Goal: Information Seeking & Learning: Learn about a topic

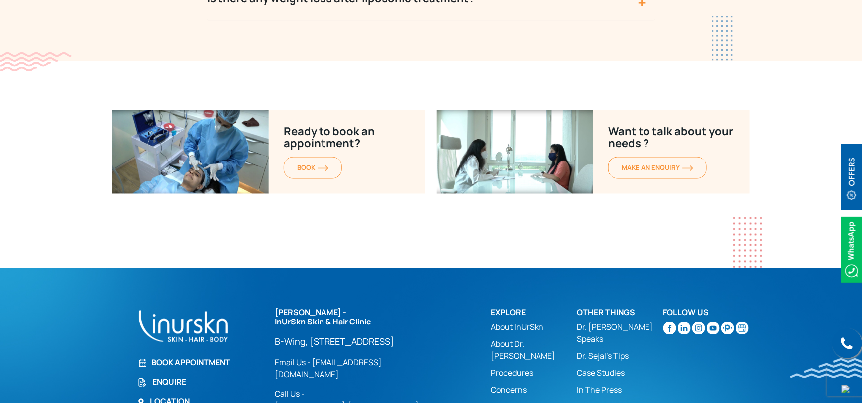
scroll to position [3948, 0]
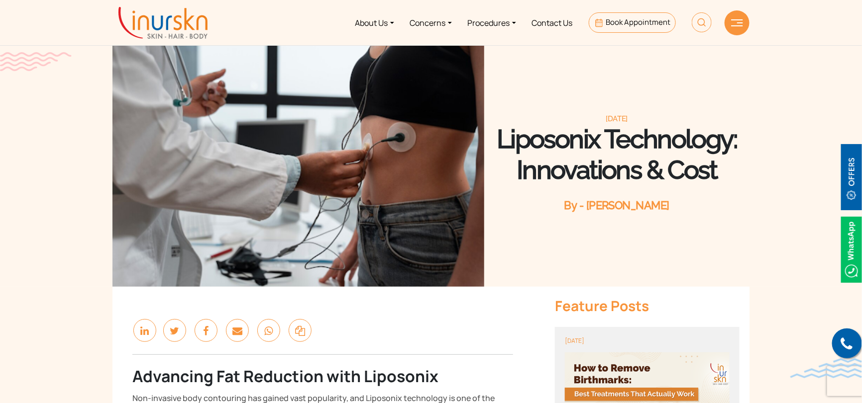
drag, startPoint x: 493, startPoint y: 132, endPoint x: 767, endPoint y: 176, distance: 277.1
click at [767, 176] on section "March 10, 2025 Liposonix Technology: Innovations & Cost By - Dr. Sejal Saheta" at bounding box center [431, 133] width 862 height 307
click at [717, 177] on h1 "Liposonix Technology: Innovations & Cost" at bounding box center [616, 155] width 265 height 62
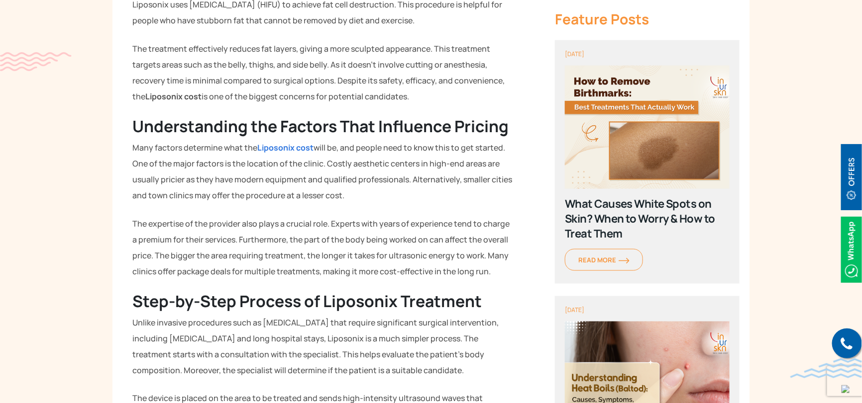
scroll to position [448, 0]
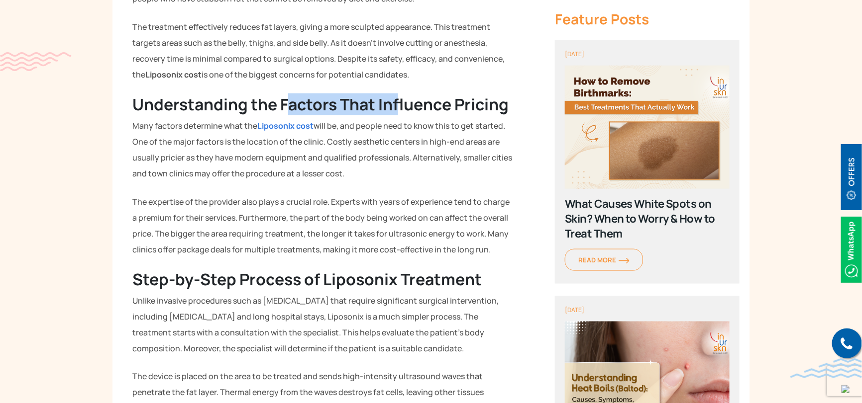
drag, startPoint x: 292, startPoint y: 114, endPoint x: 410, endPoint y: 110, distance: 117.5
click at [423, 112] on strong "Understanding the Factors That Influence Pricing" at bounding box center [320, 105] width 376 height 22
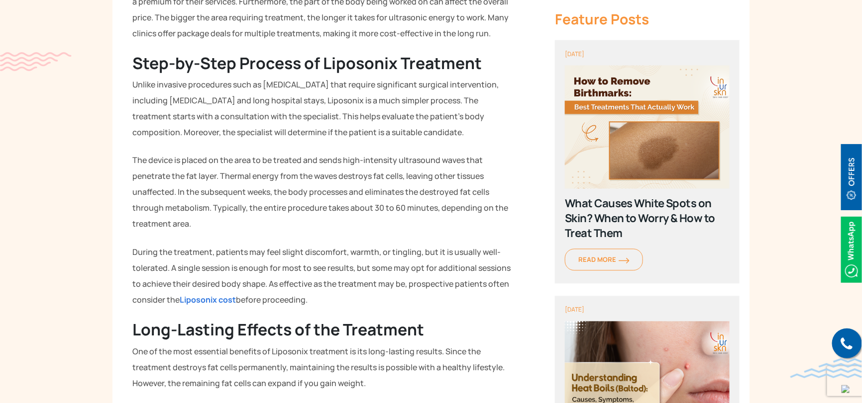
scroll to position [696, 0]
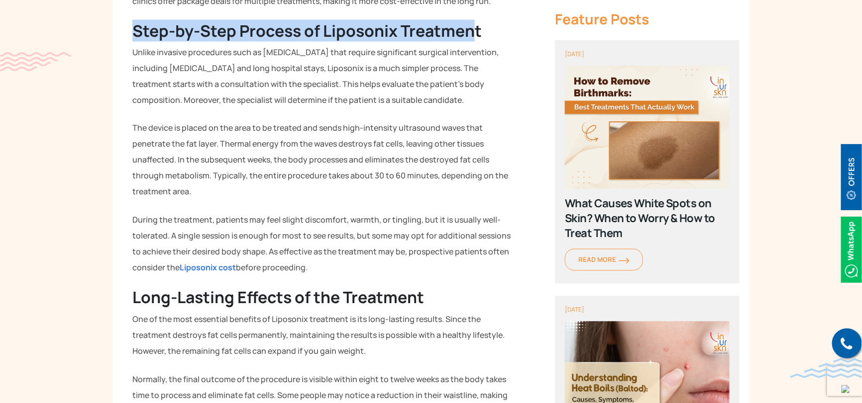
drag, startPoint x: 238, startPoint y: 32, endPoint x: 472, endPoint y: 38, distance: 233.3
click at [472, 38] on strong "Step-by-Step Process of Liposonix Treatment" at bounding box center [306, 31] width 349 height 22
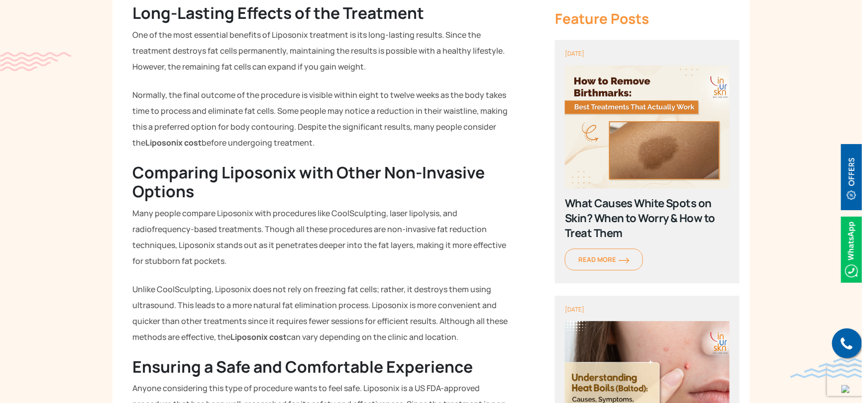
scroll to position [994, 0]
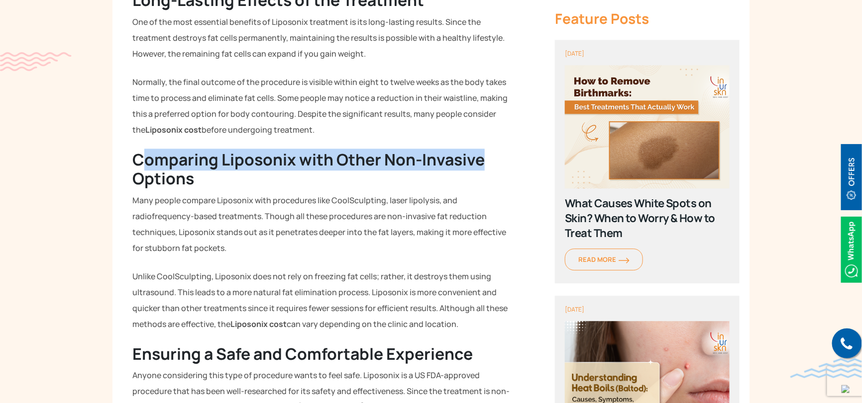
drag, startPoint x: 482, startPoint y: 160, endPoint x: 140, endPoint y: 162, distance: 342.2
click at [140, 162] on strong "Comparing Liposonix with Other Non-Invasive Options" at bounding box center [308, 169] width 352 height 41
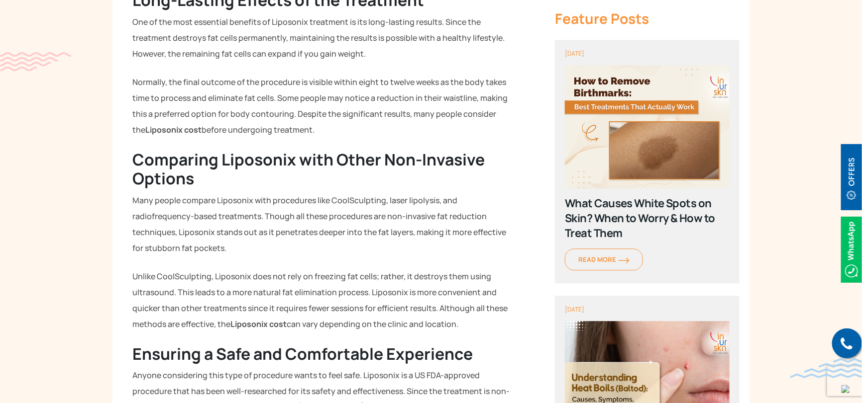
click at [192, 173] on strong "Comparing Liposonix with Other Non-Invasive Options" at bounding box center [308, 169] width 352 height 41
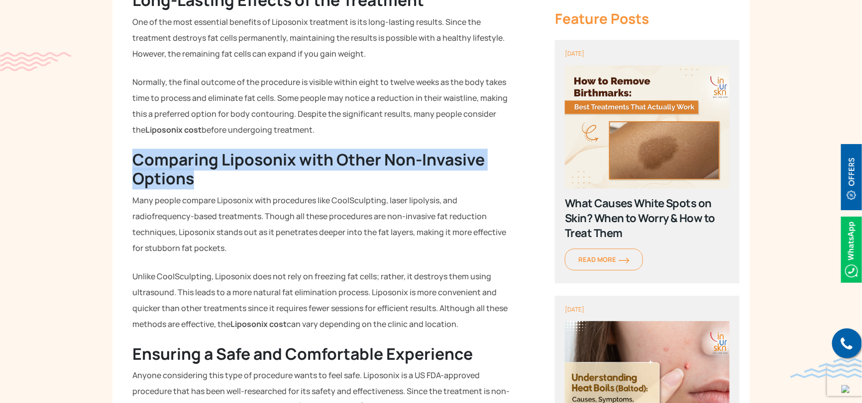
drag, startPoint x: 198, startPoint y: 183, endPoint x: 130, endPoint y: 151, distance: 75.9
click at [130, 151] on div "Advancing Fat Reduction with Liposonix Non-invasive body contouring has gained …" at bounding box center [322, 89] width 420 height 1592
click at [145, 155] on strong "Comparing Liposonix with Other Non-Invasive Options" at bounding box center [308, 169] width 352 height 41
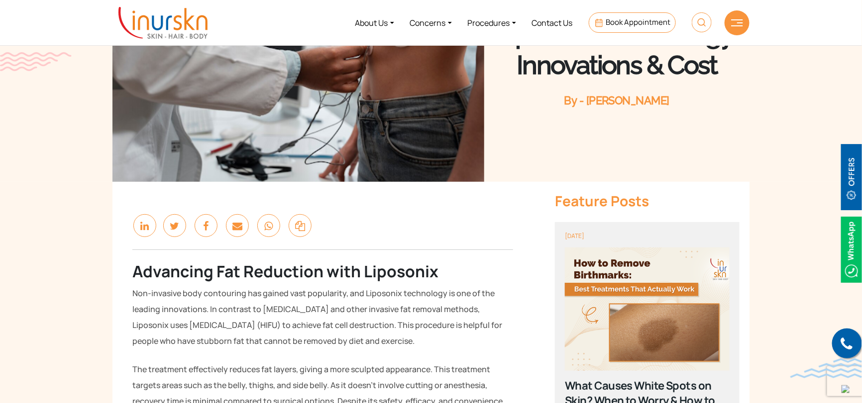
scroll to position [0, 0]
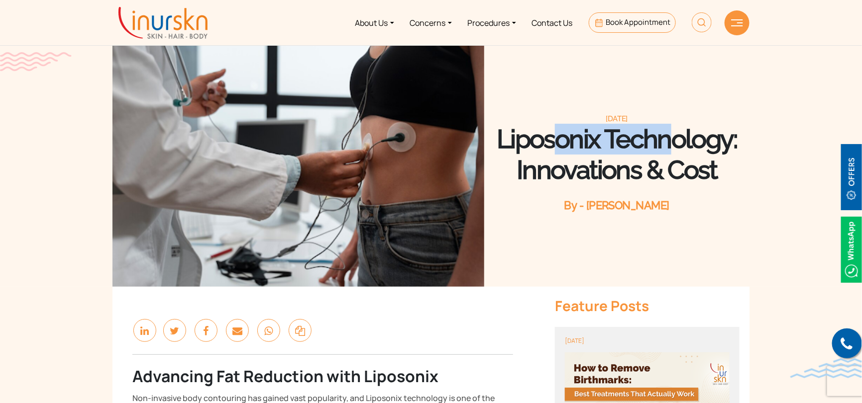
drag, startPoint x: 495, startPoint y: 133, endPoint x: 603, endPoint y: 137, distance: 108.5
click at [603, 137] on h1 "Liposonix Technology: Innovations & Cost" at bounding box center [616, 155] width 265 height 62
click at [592, 138] on h1 "Liposonix Technology: Innovations & Cost" at bounding box center [616, 155] width 265 height 62
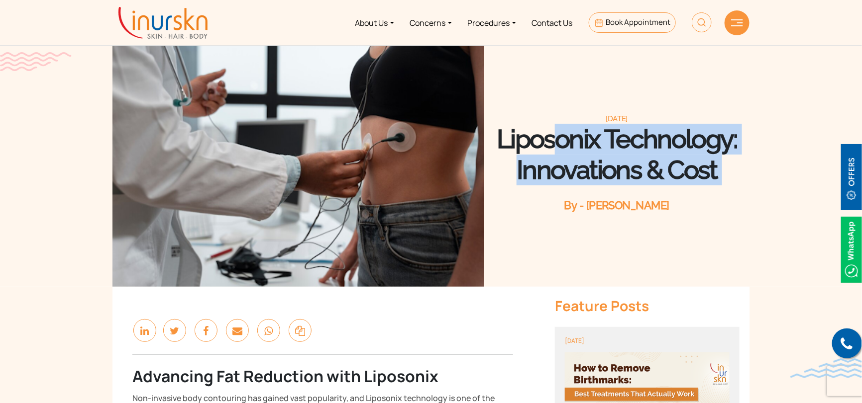
click at [592, 138] on h1 "Liposonix Technology: Innovations & Cost" at bounding box center [616, 155] width 265 height 62
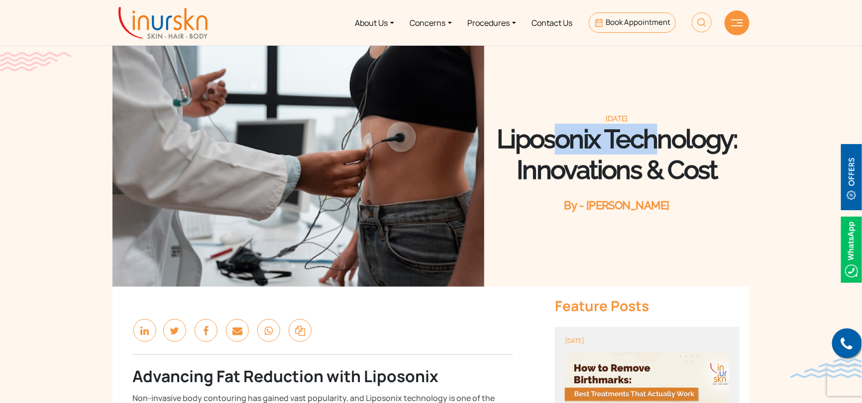
drag, startPoint x: 601, startPoint y: 135, endPoint x: 501, endPoint y: 146, distance: 100.6
click at [501, 146] on h1 "Liposonix Technology: Innovations & Cost" at bounding box center [616, 155] width 265 height 62
click at [519, 145] on h1 "Liposonix Technology: Innovations & Cost" at bounding box center [616, 155] width 265 height 62
click at [504, 21] on link "Procedures" at bounding box center [492, 22] width 64 height 37
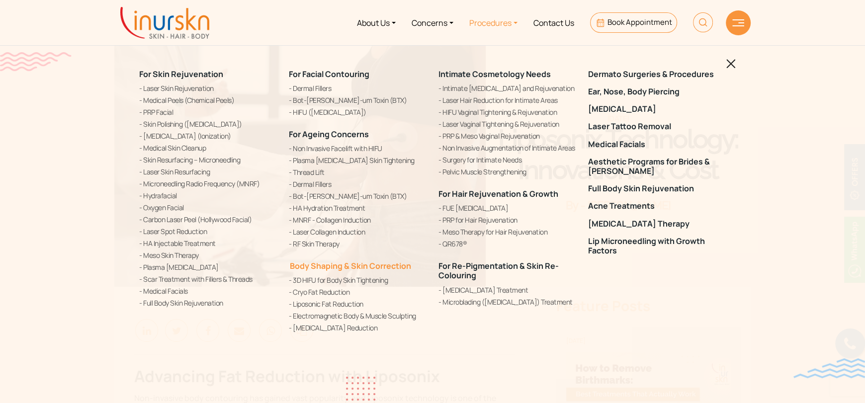
click at [344, 264] on link "Body Shaping & Skin Correction" at bounding box center [350, 266] width 122 height 11
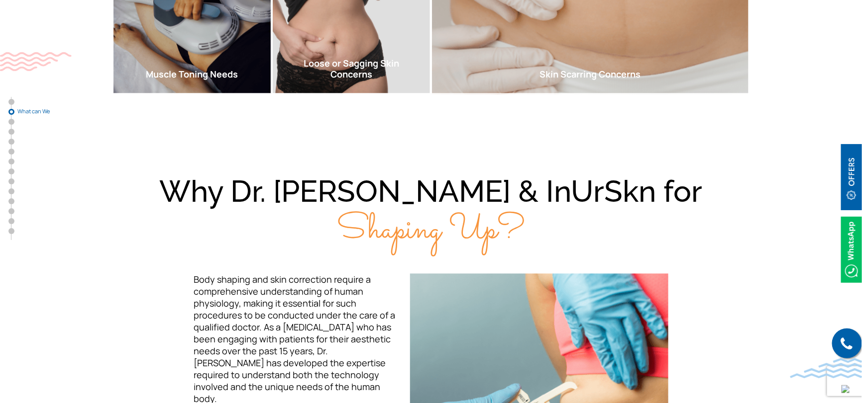
scroll to position [696, 0]
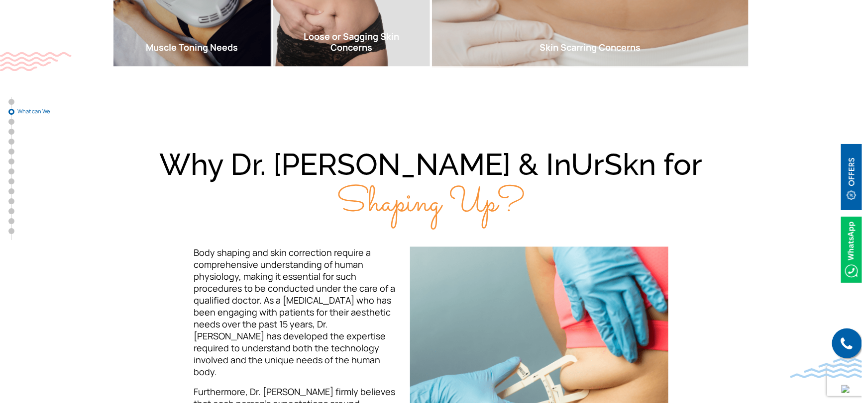
click at [595, 207] on div "Why Dr. [PERSON_NAME] & [PERSON_NAME] for Shaping Up?" at bounding box center [430, 184] width 637 height 75
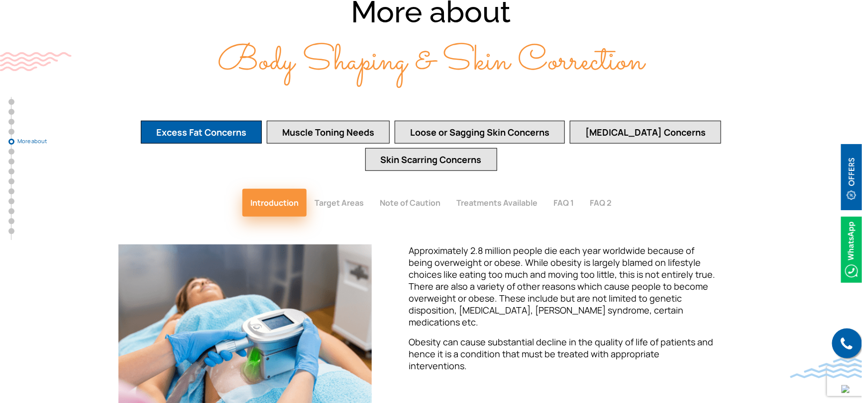
scroll to position [1939, 0]
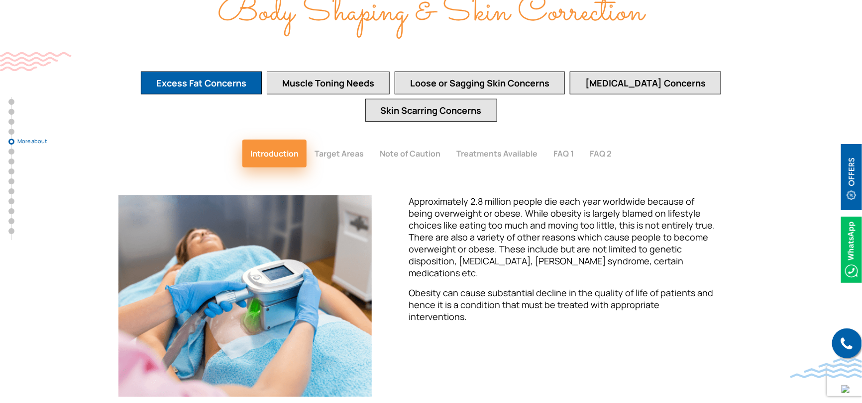
click at [331, 72] on button "Muscle Toning Needs" at bounding box center [328, 83] width 123 height 23
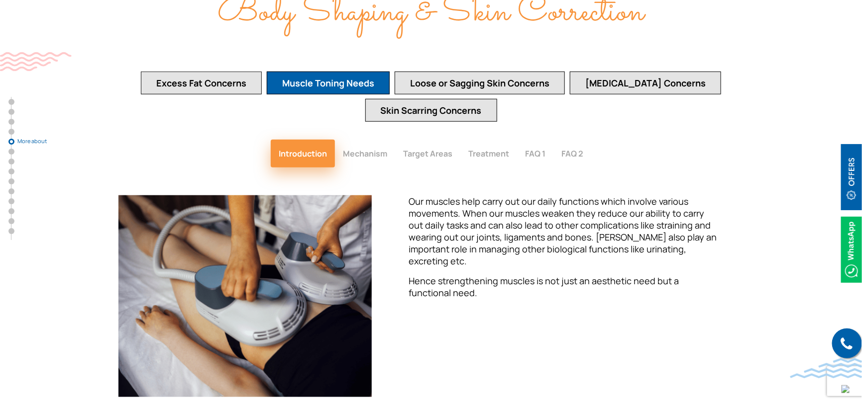
click at [237, 72] on button "Excess Fat Concerns" at bounding box center [201, 83] width 121 height 23
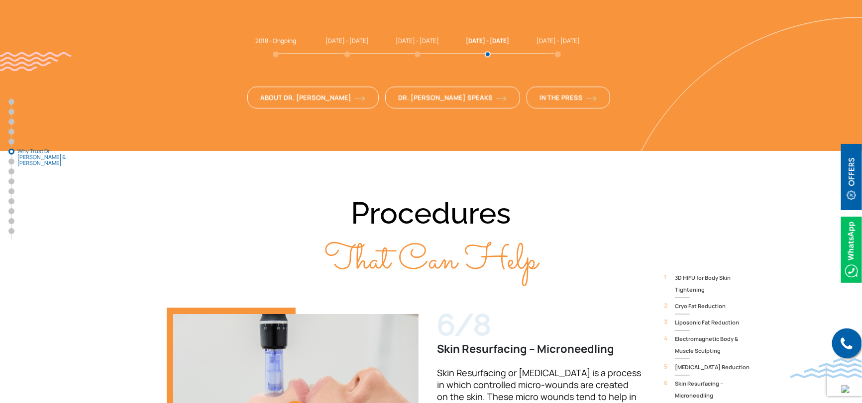
scroll to position [3084, 0]
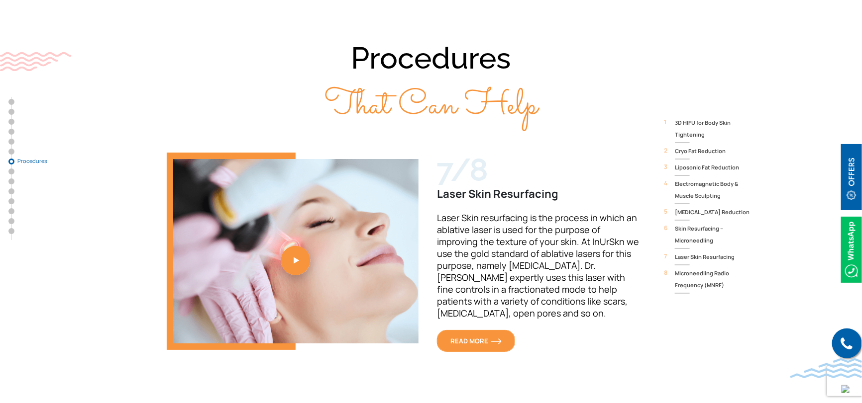
click at [463, 337] on span "READ MORE" at bounding box center [475, 341] width 51 height 9
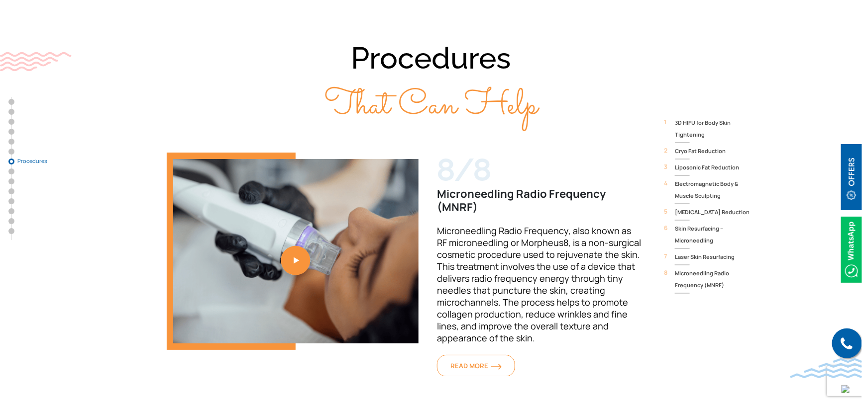
click at [706, 162] on span "Liposonic Fat Reduction" at bounding box center [711, 168] width 75 height 12
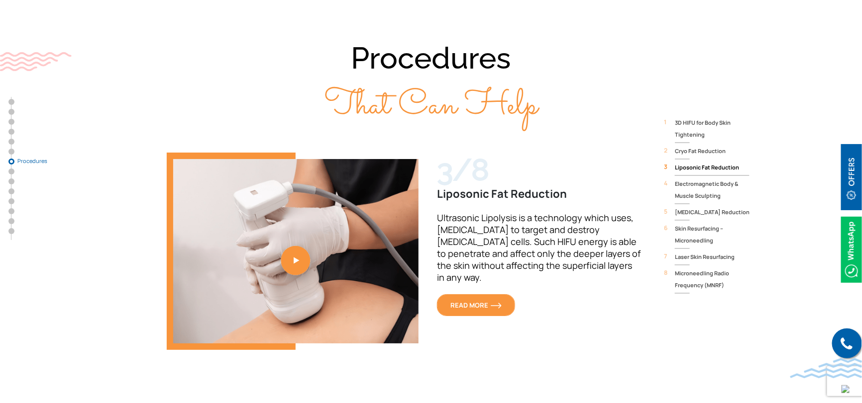
click at [483, 301] on span "READ MORE" at bounding box center [475, 305] width 51 height 9
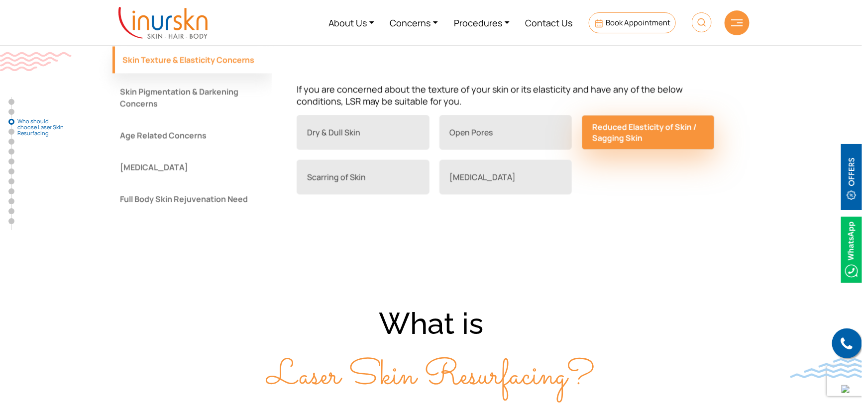
scroll to position [945, 0]
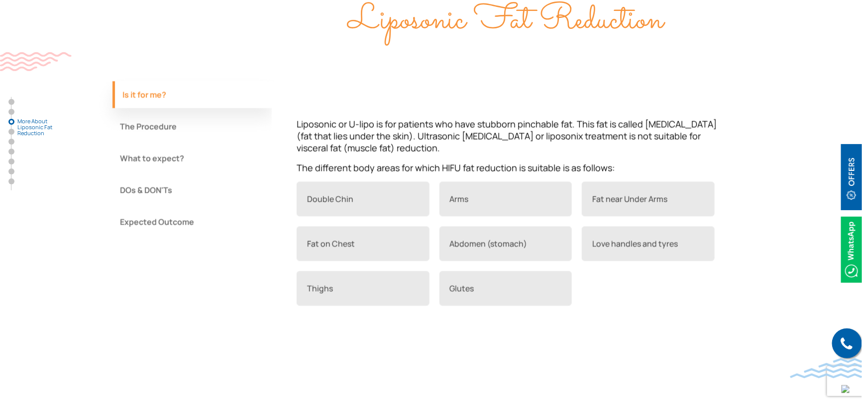
scroll to position [845, 0]
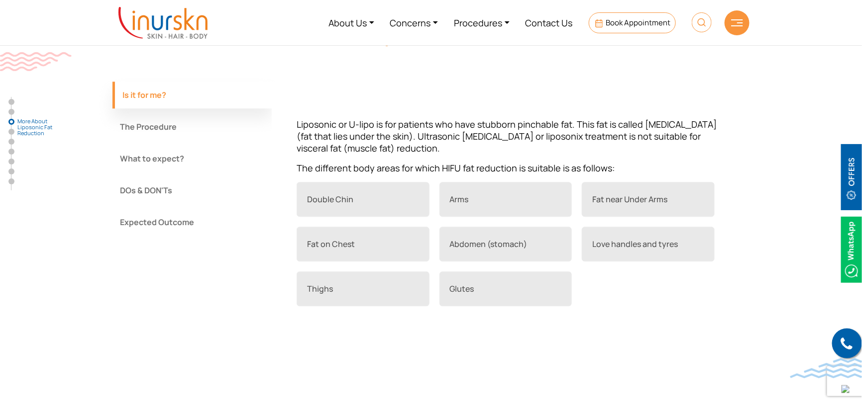
click at [153, 220] on button "Expected Outcome" at bounding box center [191, 222] width 159 height 27
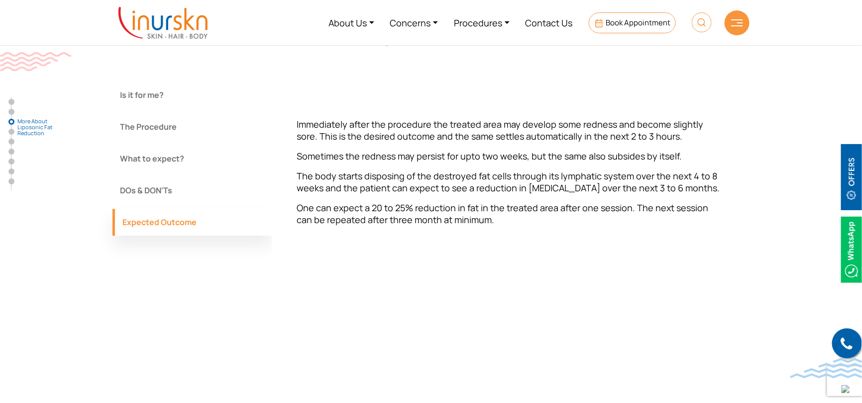
click at [151, 199] on button "DOs & DON'Ts" at bounding box center [191, 190] width 159 height 27
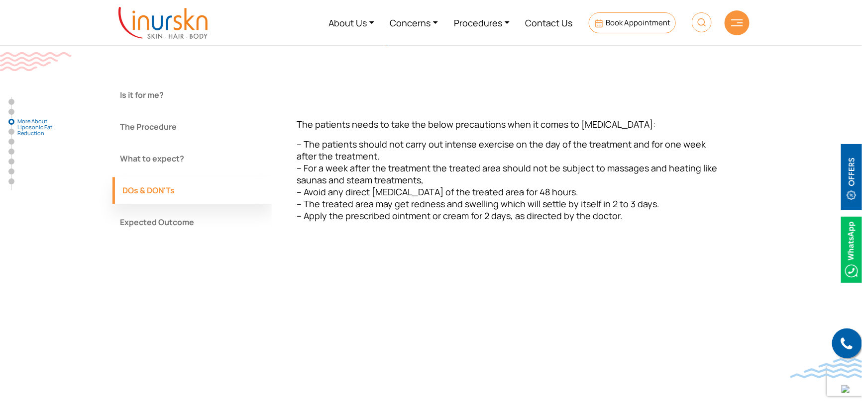
click at [158, 161] on button "What to expect?" at bounding box center [191, 158] width 159 height 27
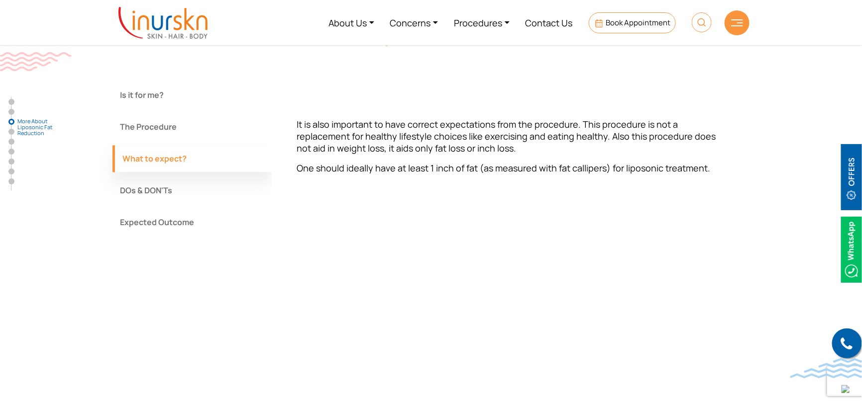
click at [153, 138] on button "The Procedure" at bounding box center [191, 126] width 159 height 27
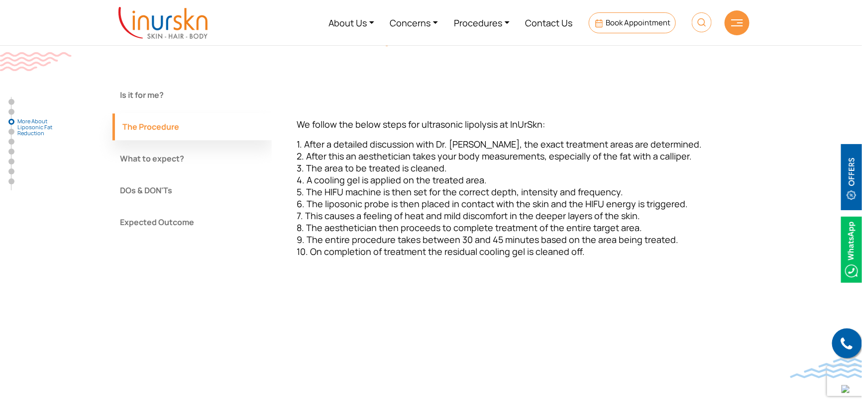
click at [151, 92] on button "Is it for me?" at bounding box center [191, 95] width 159 height 27
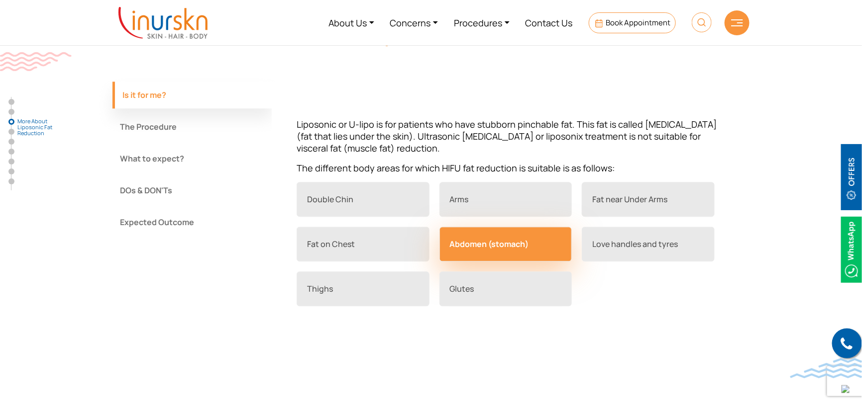
click at [496, 253] on link "Abdomen (stomach)" at bounding box center [505, 244] width 133 height 35
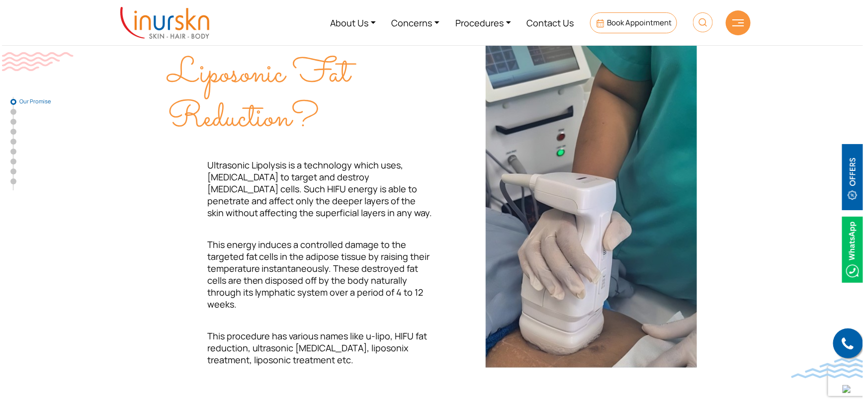
scroll to position [0, 0]
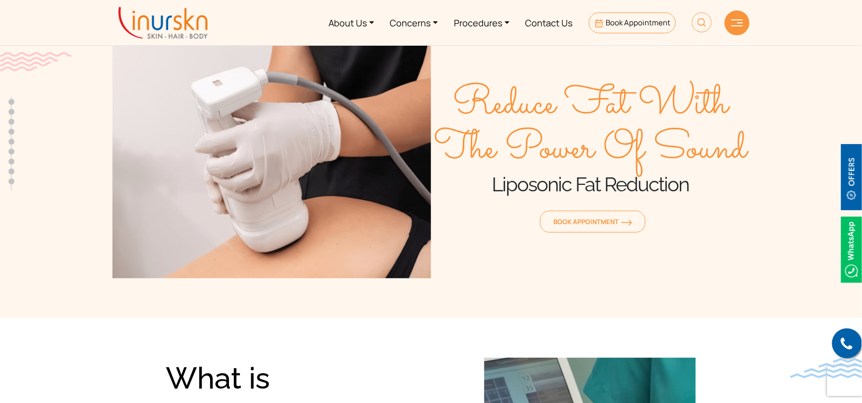
click at [737, 28] on div at bounding box center [736, 22] width 25 height 25
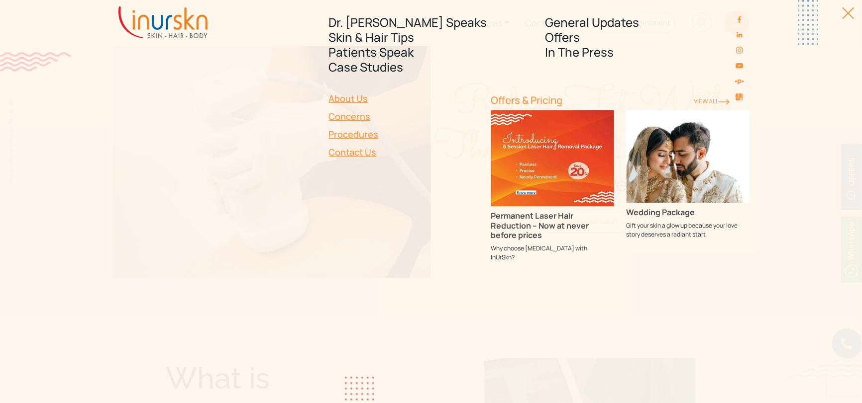
click at [365, 134] on link "Procedures" at bounding box center [404, 134] width 150 height 18
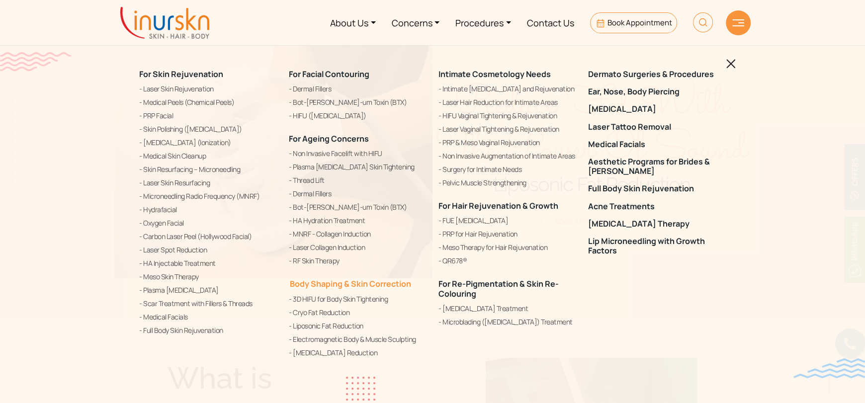
click at [335, 285] on link "Body Shaping & Skin Correction" at bounding box center [350, 284] width 122 height 11
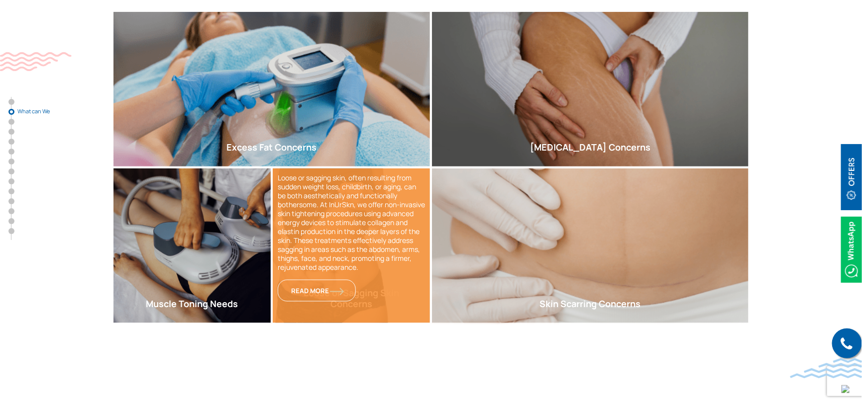
scroll to position [448, 0]
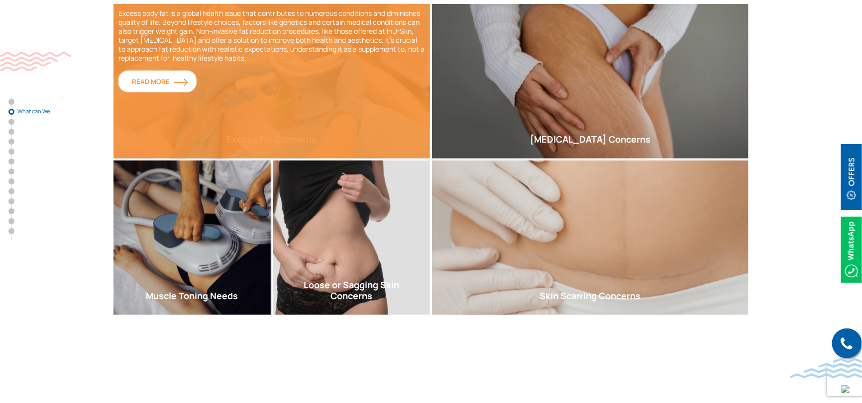
click at [165, 86] on link "Read More" at bounding box center [157, 82] width 78 height 22
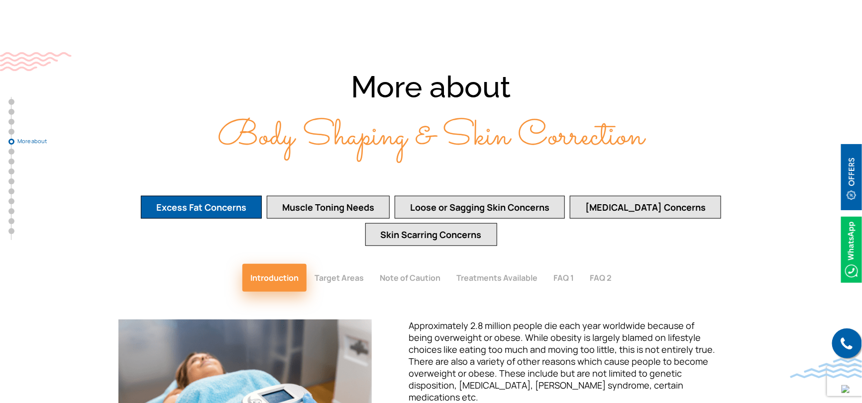
scroll to position [1835, 0]
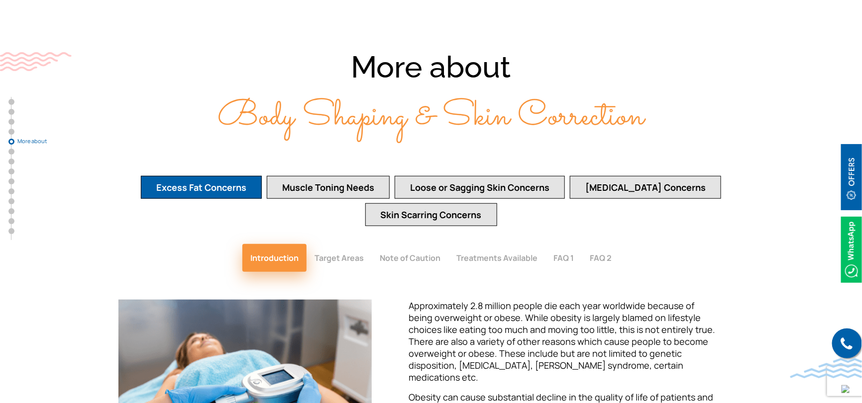
click at [357, 244] on button "Target Areas" at bounding box center [338, 258] width 65 height 28
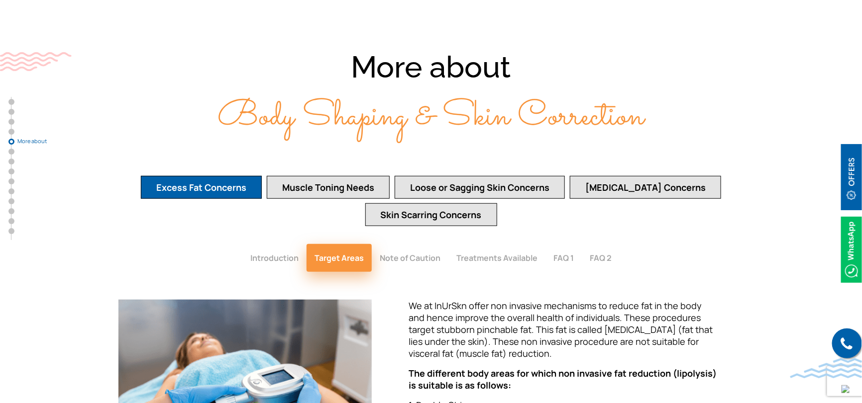
click at [407, 244] on button "Note of Caution" at bounding box center [410, 258] width 77 height 28
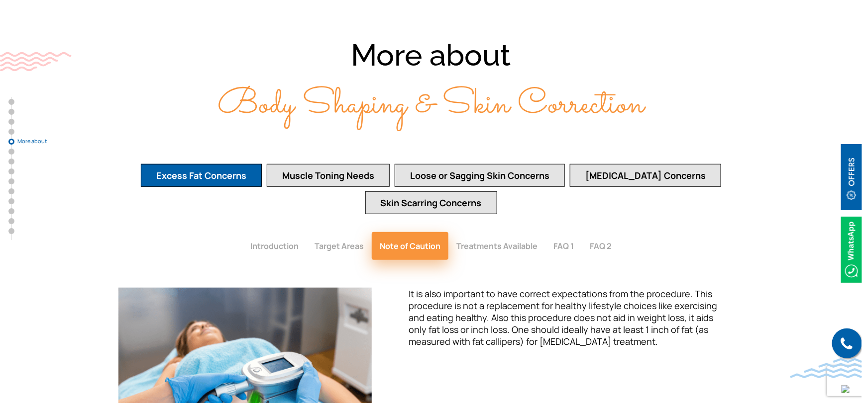
scroll to position [1885, 0]
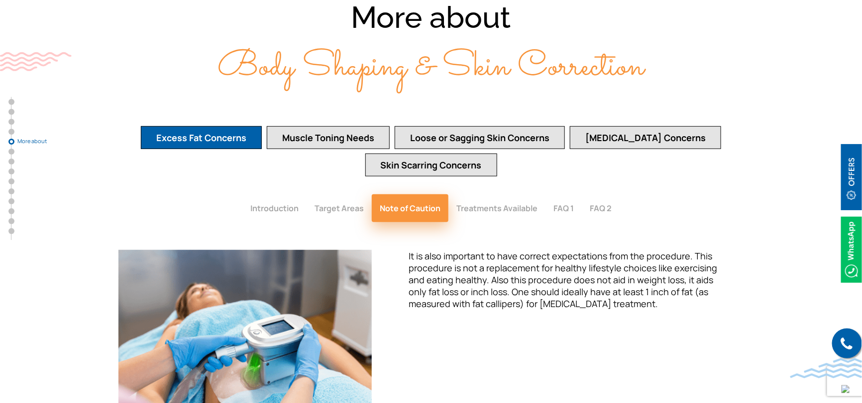
click at [496, 194] on button "Treatments Available" at bounding box center [496, 208] width 97 height 28
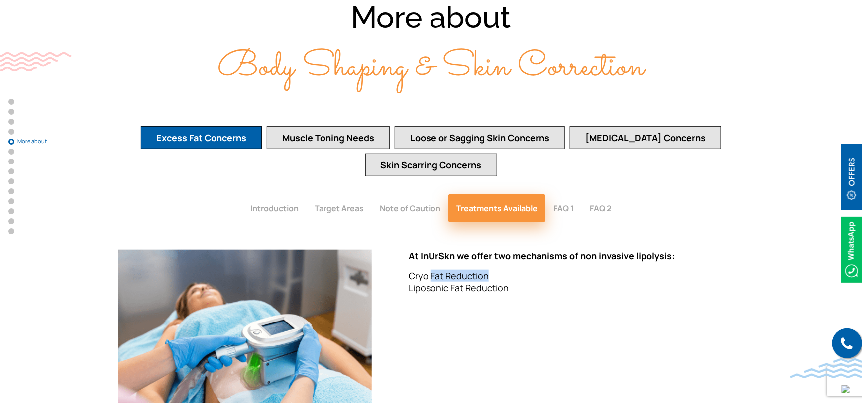
drag, startPoint x: 429, startPoint y: 250, endPoint x: 487, endPoint y: 251, distance: 57.7
click at [486, 270] on p "Cryo Fat Reduction Liposonic Fat Reduction" at bounding box center [563, 282] width 310 height 24
click at [440, 270] on p "Cryo Fat Reduction Liposonic Fat Reduction" at bounding box center [563, 282] width 310 height 24
drag, startPoint x: 416, startPoint y: 261, endPoint x: 496, endPoint y: 264, distance: 80.1
click at [496, 270] on p "Cryo Fat Reduction Liposonic Fat Reduction" at bounding box center [563, 282] width 310 height 24
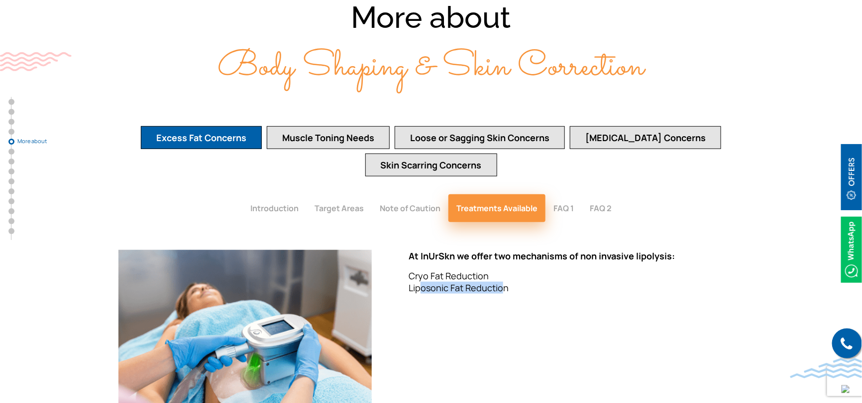
click at [565, 194] on button "FAQ 1" at bounding box center [563, 208] width 36 height 28
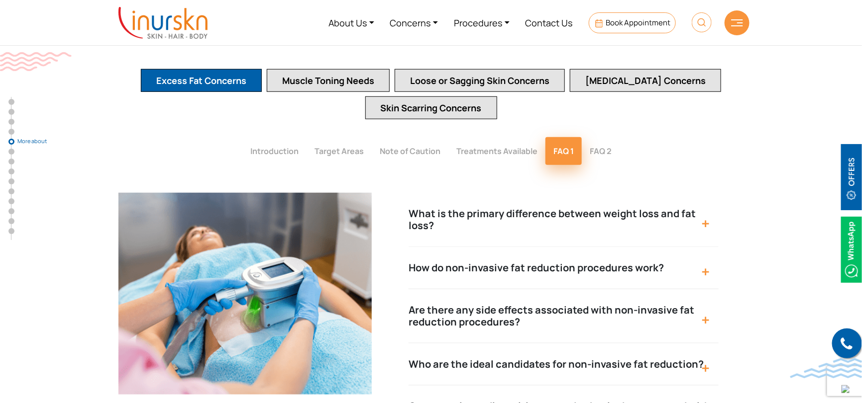
scroll to position [1934, 0]
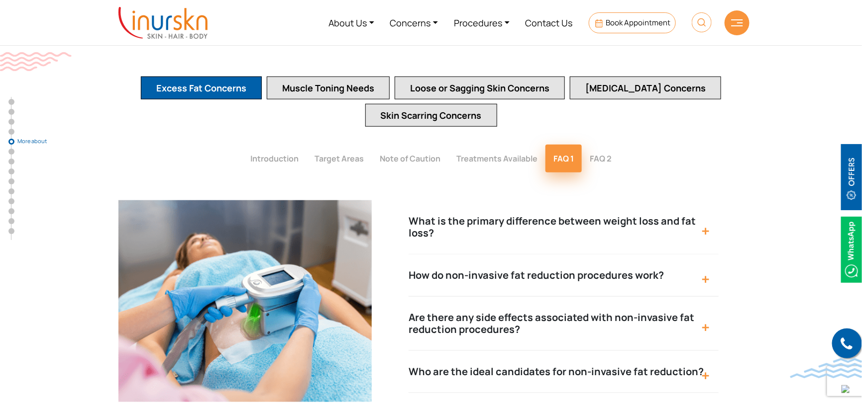
click at [603, 145] on button "FAQ 2" at bounding box center [600, 159] width 38 height 28
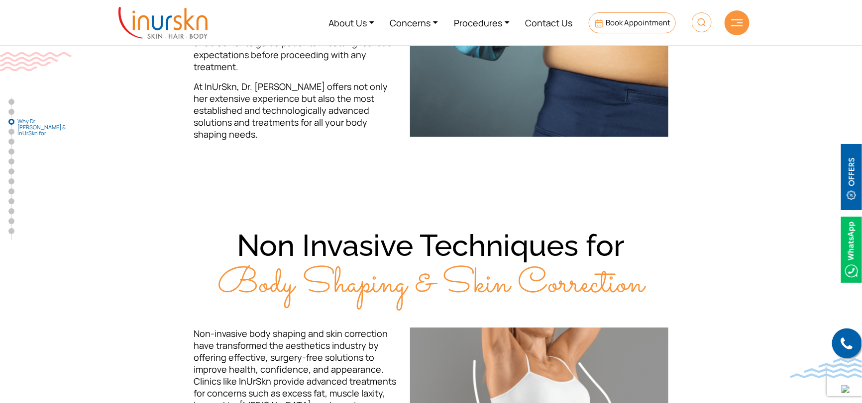
scroll to position [0, 0]
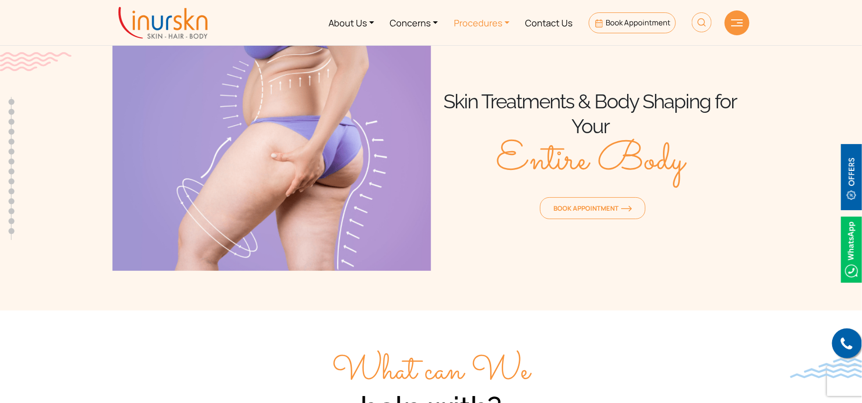
click at [506, 18] on link "Procedures" at bounding box center [482, 22] width 72 height 37
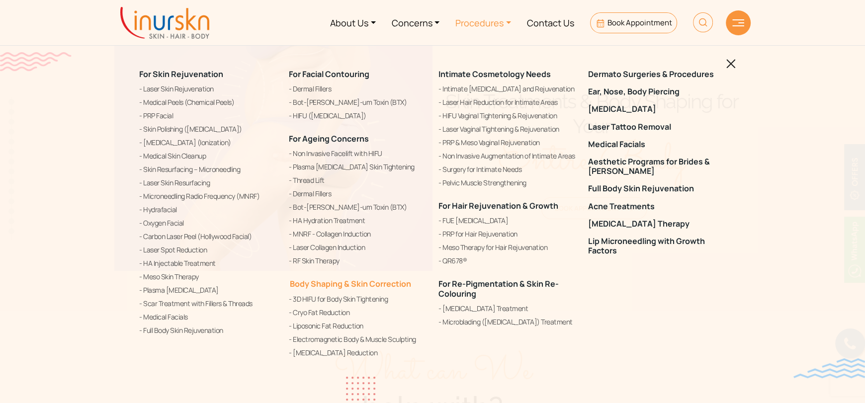
click at [324, 285] on link "Body Shaping & Skin Correction" at bounding box center [350, 284] width 122 height 11
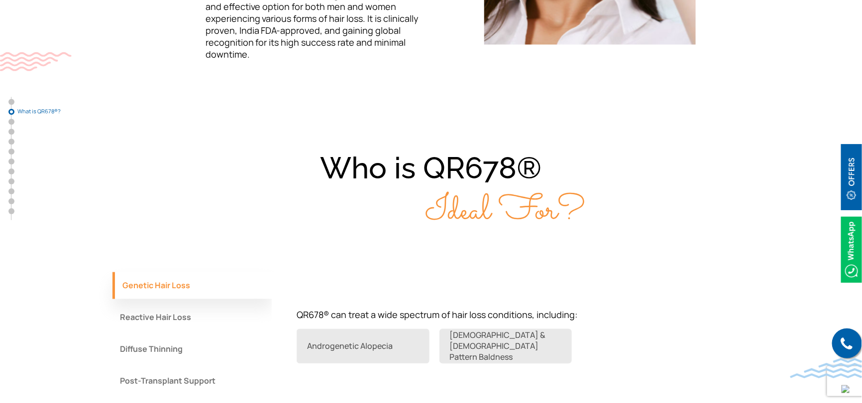
scroll to position [646, 0]
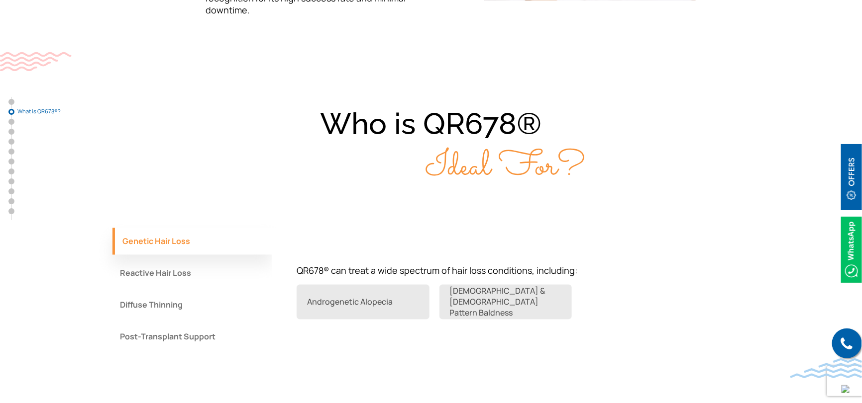
click at [155, 260] on button "Reactive Hair Loss" at bounding box center [191, 273] width 159 height 27
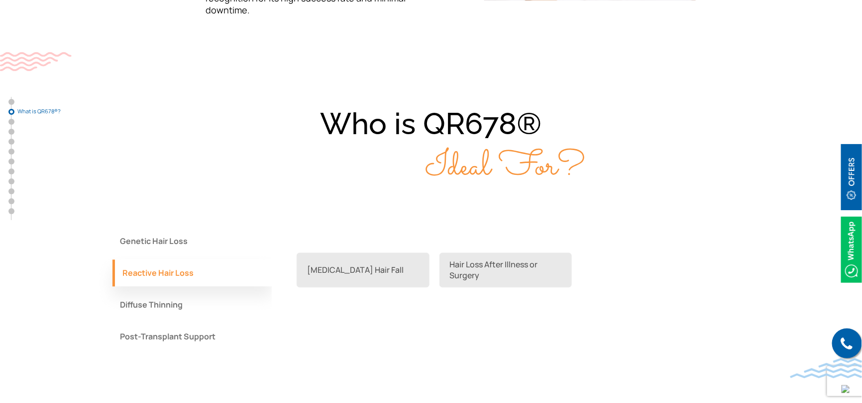
click at [157, 292] on button "Diffuse Thinning" at bounding box center [191, 305] width 159 height 27
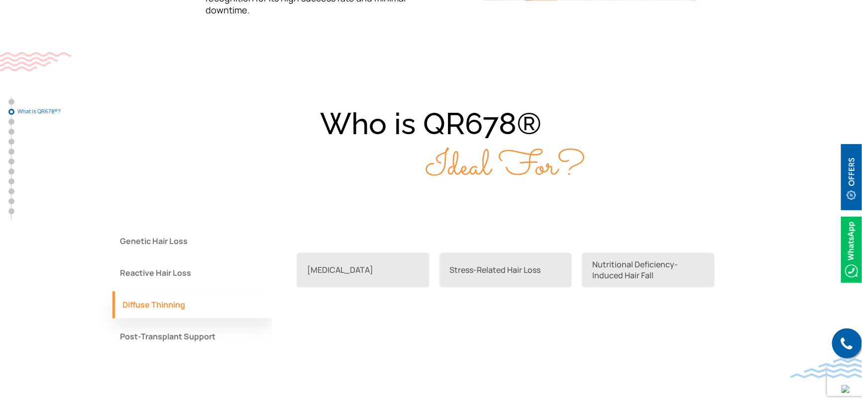
click at [190, 324] on button "Post-Transplant Support" at bounding box center [191, 337] width 159 height 27
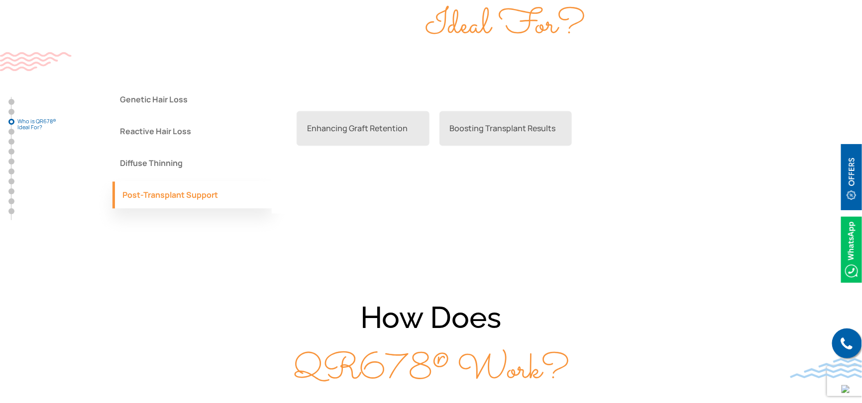
scroll to position [796, 0]
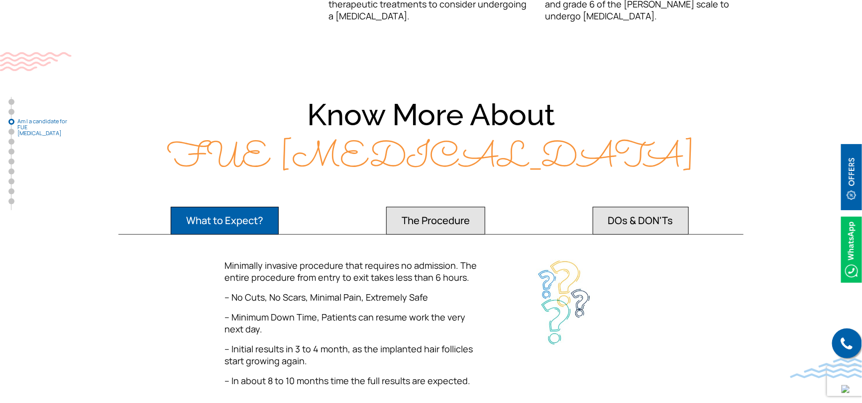
scroll to position [1293, 0]
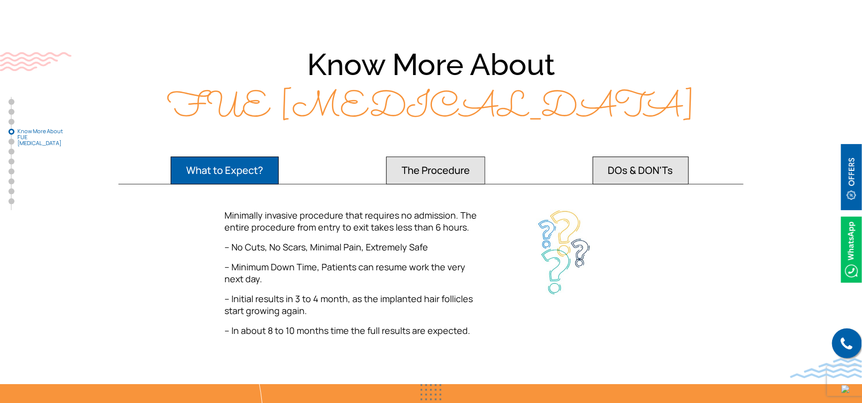
click at [279, 161] on button "The Procedure" at bounding box center [225, 171] width 108 height 28
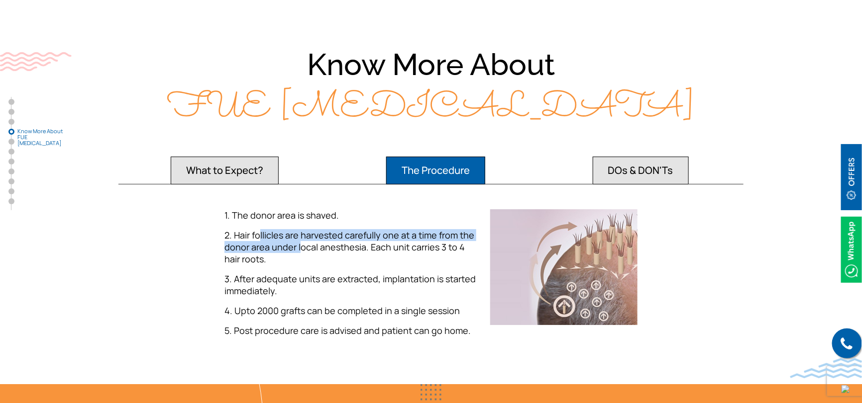
drag, startPoint x: 264, startPoint y: 224, endPoint x: 318, endPoint y: 233, distance: 55.4
click at [319, 231] on span "2. Hair follicles are harvested carefully one at a time from the donor area und…" at bounding box center [349, 247] width 250 height 36
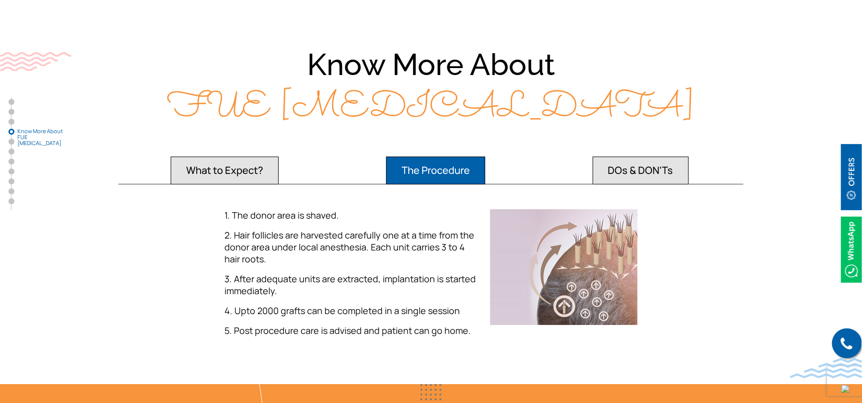
click at [249, 273] on span "3. After adequate units are extracted, implantation is started immediately." at bounding box center [349, 285] width 251 height 24
drag, startPoint x: 280, startPoint y: 319, endPoint x: 374, endPoint y: 317, distance: 93.5
click at [370, 325] on span "5. Post procedure care is advised and patient can go home." at bounding box center [347, 331] width 246 height 12
click at [388, 325] on span "5. Post procedure care is advised and patient can go home." at bounding box center [347, 331] width 246 height 12
click at [279, 164] on button "DOs & DON'Ts" at bounding box center [225, 171] width 108 height 28
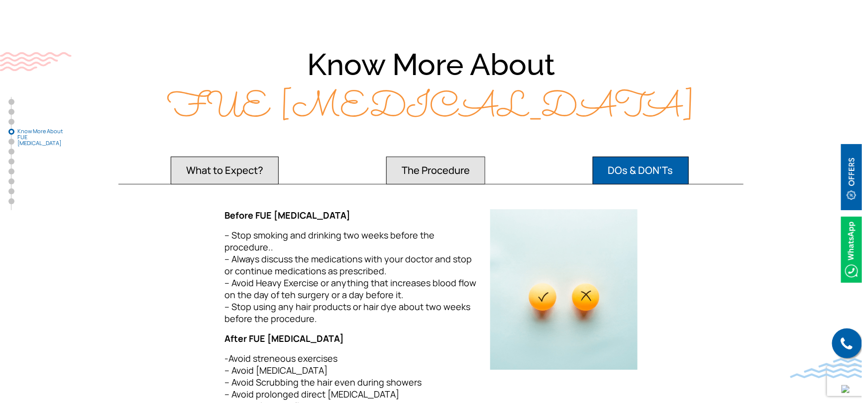
click at [279, 157] on button "The Procedure" at bounding box center [225, 171] width 108 height 28
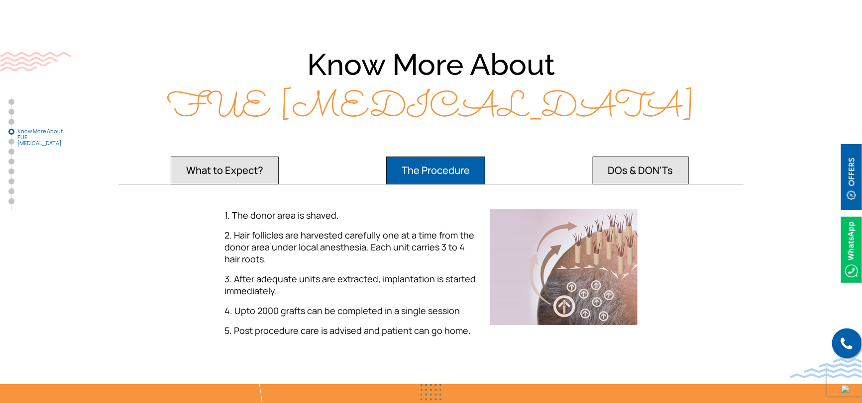
click at [243, 157] on button "What to Expect?" at bounding box center [225, 171] width 108 height 28
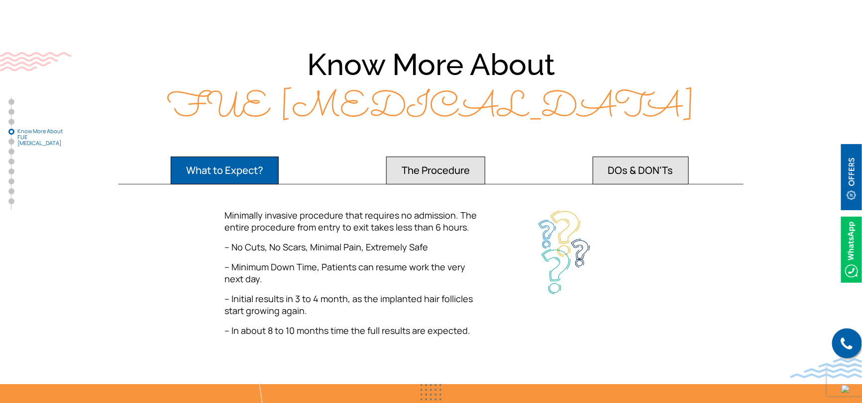
drag, startPoint x: 264, startPoint y: 229, endPoint x: 272, endPoint y: 229, distance: 8.0
click at [267, 241] on span "– No Cuts, No Scars, Minimal Pain, Extremely Safe" at bounding box center [325, 247] width 203 height 12
drag, startPoint x: 305, startPoint y: 230, endPoint x: 311, endPoint y: 230, distance: 6.0
click at [306, 241] on span "– No Cuts, No Scars, Minimal Pain, Extremely Safe" at bounding box center [325, 247] width 203 height 12
drag, startPoint x: 341, startPoint y: 230, endPoint x: 392, endPoint y: 228, distance: 51.8
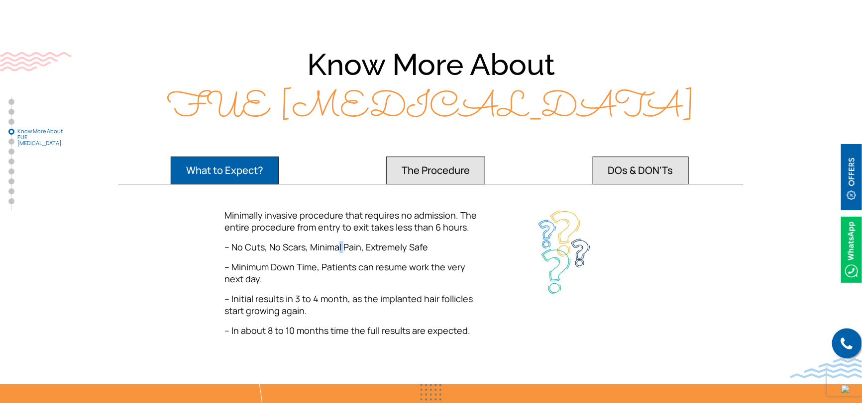
click at [349, 241] on span "– No Cuts, No Scars, Minimal Pain, Extremely Safe" at bounding box center [325, 247] width 203 height 12
drag, startPoint x: 395, startPoint y: 231, endPoint x: 411, endPoint y: 233, distance: 16.0
click at [407, 241] on span "– No Cuts, No Scars, Minimal Pain, Extremely Safe" at bounding box center [325, 247] width 203 height 12
drag, startPoint x: 243, startPoint y: 277, endPoint x: 293, endPoint y: 283, distance: 50.1
click at [289, 282] on div "Minimally invasive procedure that requires no admission. The entire procedure f…" at bounding box center [350, 272] width 253 height 127
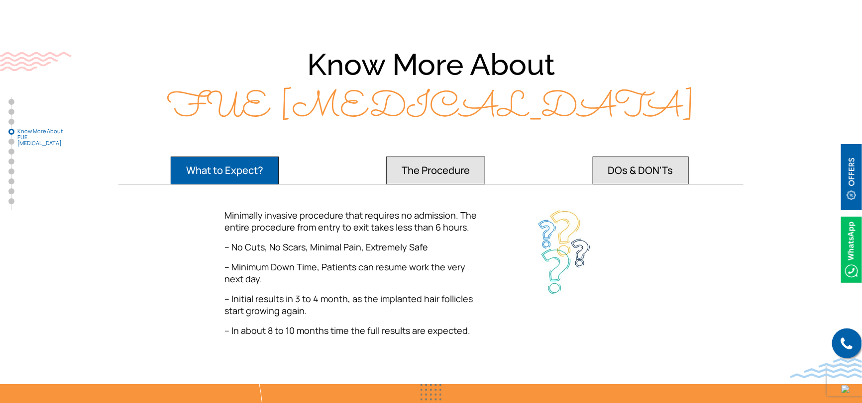
click at [294, 293] on span "– Initial results in 3 to 4 month, as the implanted hair follicles start growin…" at bounding box center [348, 305] width 248 height 24
drag, startPoint x: 295, startPoint y: 286, endPoint x: 320, endPoint y: 284, distance: 24.9
click at [316, 293] on span "– Initial results in 3 to 4 month, as the implanted hair follicles start growin…" at bounding box center [348, 305] width 248 height 24
click at [332, 293] on span "– Initial results in 3 to 4 month, as the implanted hair follicles start growin…" at bounding box center [348, 305] width 248 height 24
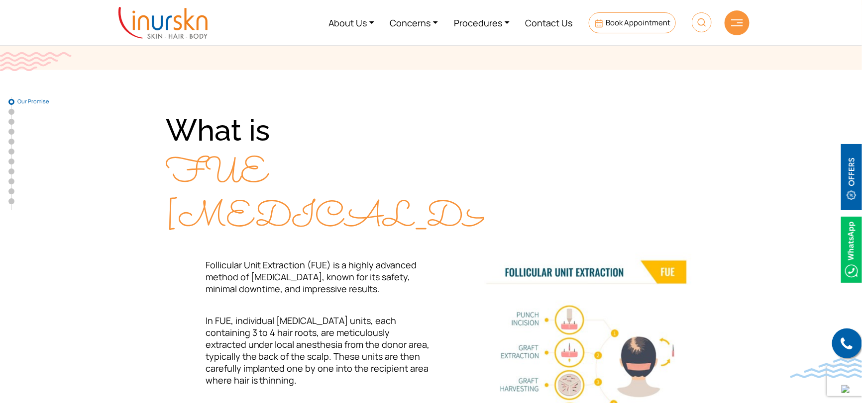
scroll to position [0, 0]
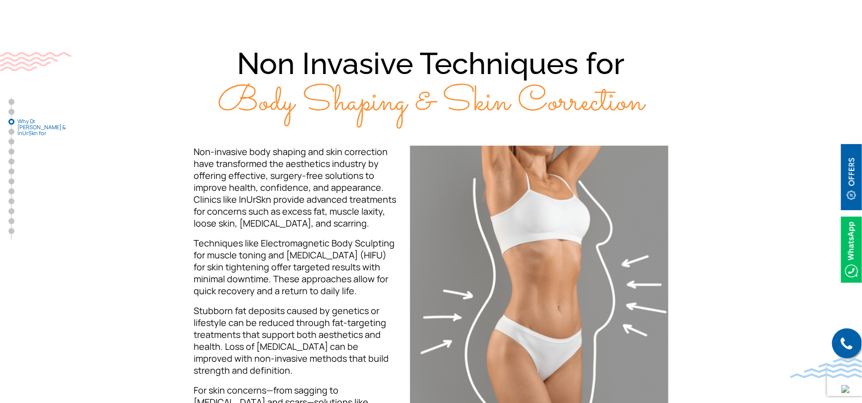
scroll to position [1293, 0]
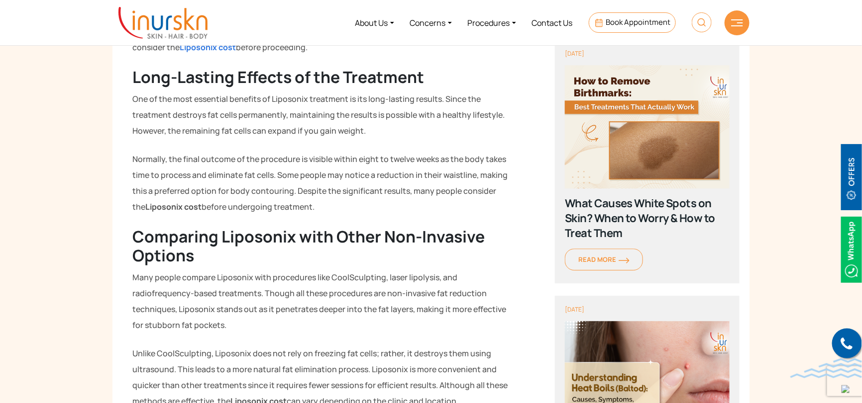
scroll to position [917, 0]
drag, startPoint x: 170, startPoint y: 234, endPoint x: 282, endPoint y: 240, distance: 111.6
click at [276, 239] on strong "Comparing Liposonix with Other Non-Invasive Options" at bounding box center [308, 246] width 352 height 41
click at [288, 241] on strong "Comparing Liposonix with Other Non-Invasive Options" at bounding box center [308, 246] width 352 height 41
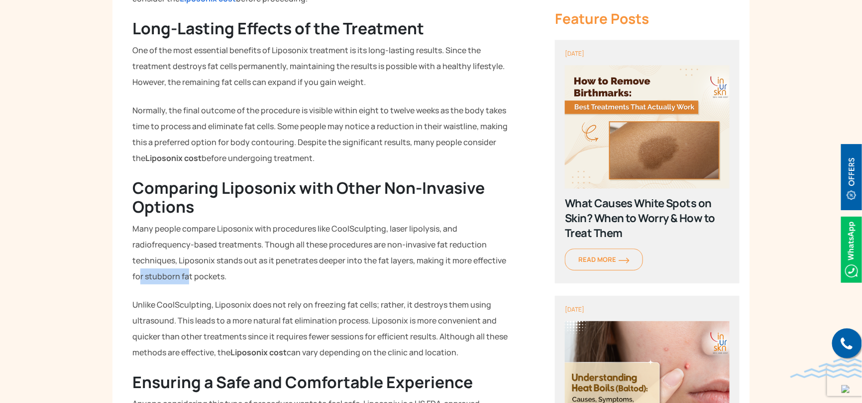
drag, startPoint x: 139, startPoint y: 277, endPoint x: 201, endPoint y: 274, distance: 62.2
click at [191, 275] on p "Many people compare Liposonix with procedures like CoolSculpting, laser lipolys…" at bounding box center [322, 253] width 381 height 64
drag, startPoint x: 171, startPoint y: 300, endPoint x: 221, endPoint y: 303, distance: 50.3
click at [221, 303] on p "Unlike CoolSculpting, Liposonix does not rely on freezing fat cells; rather, it…" at bounding box center [322, 329] width 381 height 64
drag, startPoint x: 249, startPoint y: 307, endPoint x: 261, endPoint y: 309, distance: 12.1
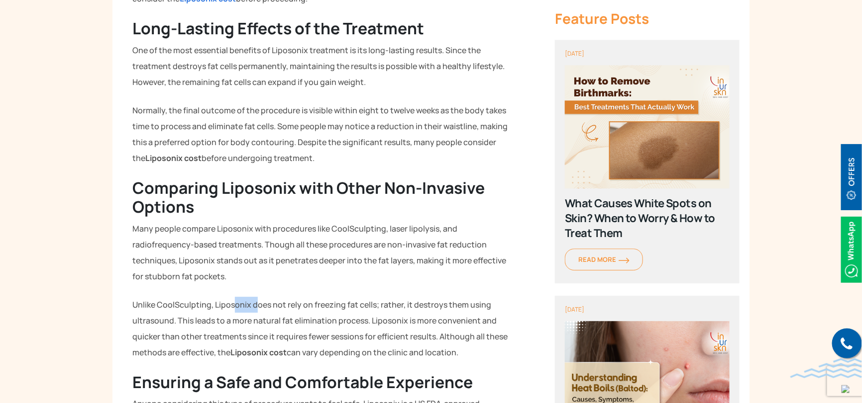
click at [259, 309] on p "Unlike CoolSculpting, Liposonix does not rely on freezing fat cells; rather, it…" at bounding box center [322, 329] width 381 height 64
drag, startPoint x: 298, startPoint y: 302, endPoint x: 320, endPoint y: 302, distance: 21.4
click at [312, 302] on p "Unlike CoolSculpting, Liposonix does not rely on freezing fat cells; rather, it…" at bounding box center [322, 329] width 381 height 64
drag, startPoint x: 334, startPoint y: 302, endPoint x: 348, endPoint y: 302, distance: 14.4
click at [348, 302] on p "Unlike CoolSculpting, Liposonix does not rely on freezing fat cells; rather, it…" at bounding box center [322, 329] width 381 height 64
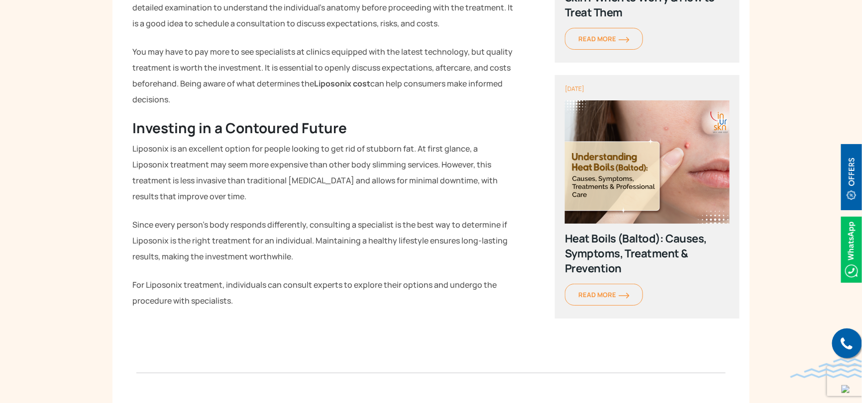
scroll to position [1613, 0]
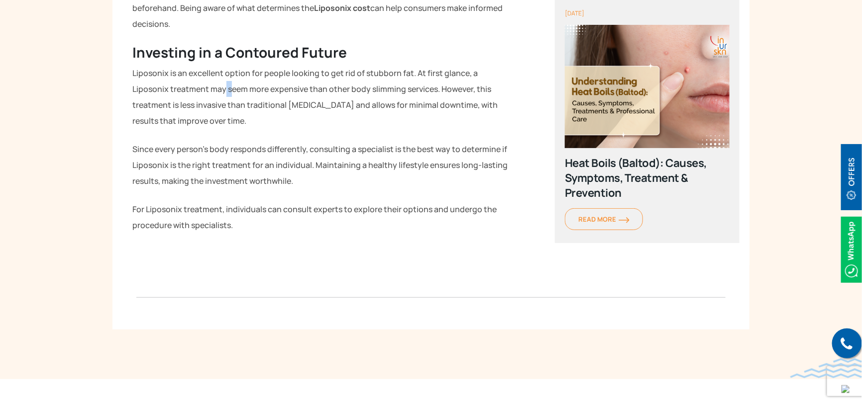
drag, startPoint x: 188, startPoint y: 92, endPoint x: 252, endPoint y: 93, distance: 64.7
click at [208, 92] on p "Liposonix is an excellent option for people looking to get rid of stubborn fat.…" at bounding box center [322, 97] width 381 height 64
click at [253, 93] on p "Liposonix is an excellent option for people looking to get rid of stubborn fat.…" at bounding box center [322, 97] width 381 height 64
drag, startPoint x: 361, startPoint y: 92, endPoint x: 385, endPoint y: 93, distance: 24.4
click at [370, 92] on p "Liposonix is an excellent option for people looking to get rid of stubborn fat.…" at bounding box center [322, 97] width 381 height 64
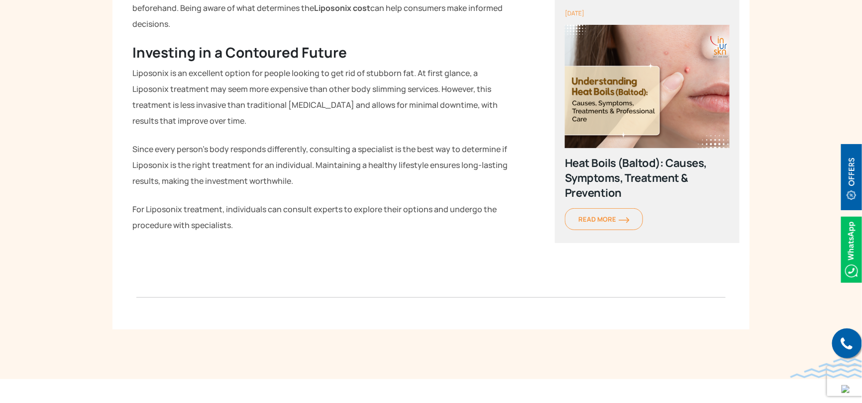
click at [389, 93] on p "Liposonix is an excellent option for people looking to get rid of stubborn fat.…" at bounding box center [322, 97] width 381 height 64
drag, startPoint x: 129, startPoint y: 102, endPoint x: 172, endPoint y: 102, distance: 42.3
drag, startPoint x: 181, startPoint y: 102, endPoint x: 203, endPoint y: 106, distance: 22.2
click at [203, 106] on p "Liposonix is an excellent option for people looking to get rid of stubborn fat.…" at bounding box center [322, 97] width 381 height 64
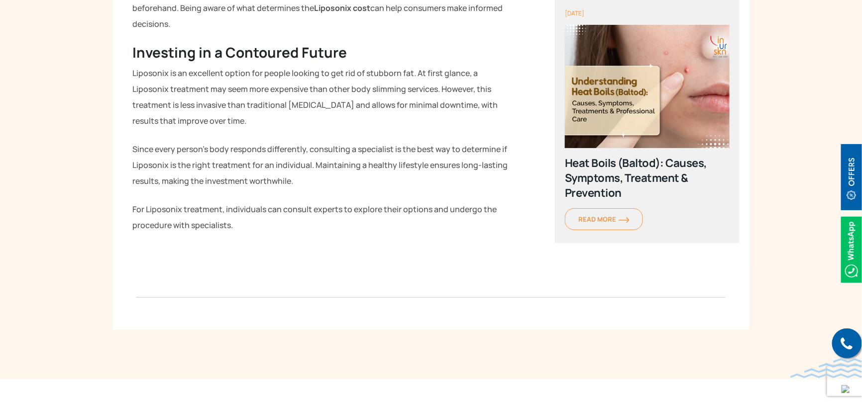
drag, startPoint x: 216, startPoint y: 106, endPoint x: 233, endPoint y: 107, distance: 17.0
click at [224, 106] on p "Liposonix is an excellent option for people looking to get rid of stubborn fat.…" at bounding box center [322, 97] width 381 height 64
drag, startPoint x: 233, startPoint y: 107, endPoint x: 247, endPoint y: 109, distance: 13.5
click at [236, 107] on p "Liposonix is an excellent option for people looking to get rid of stubborn fat.…" at bounding box center [322, 97] width 381 height 64
drag, startPoint x: 270, startPoint y: 108, endPoint x: 299, endPoint y: 107, distance: 28.9
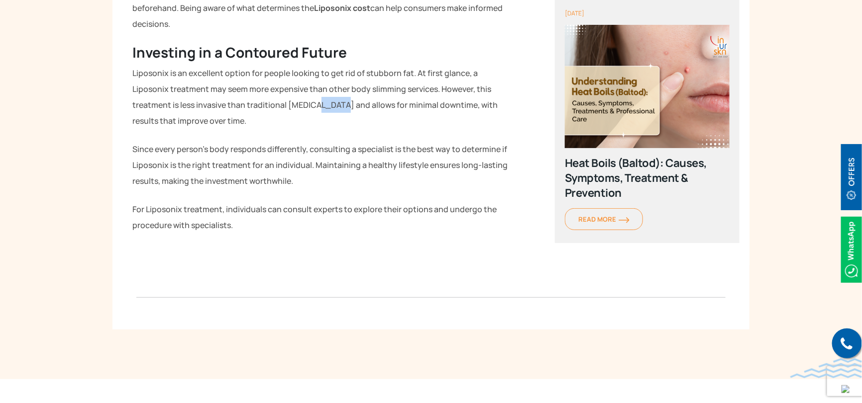
click at [290, 107] on p "Liposonix is an excellent option for people looking to get rid of stubborn fat.…" at bounding box center [322, 97] width 381 height 64
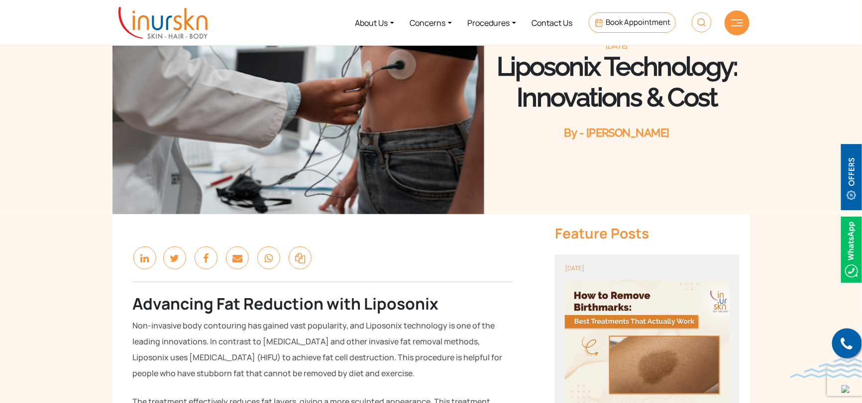
scroll to position [0, 0]
